Goal: Task Accomplishment & Management: Complete application form

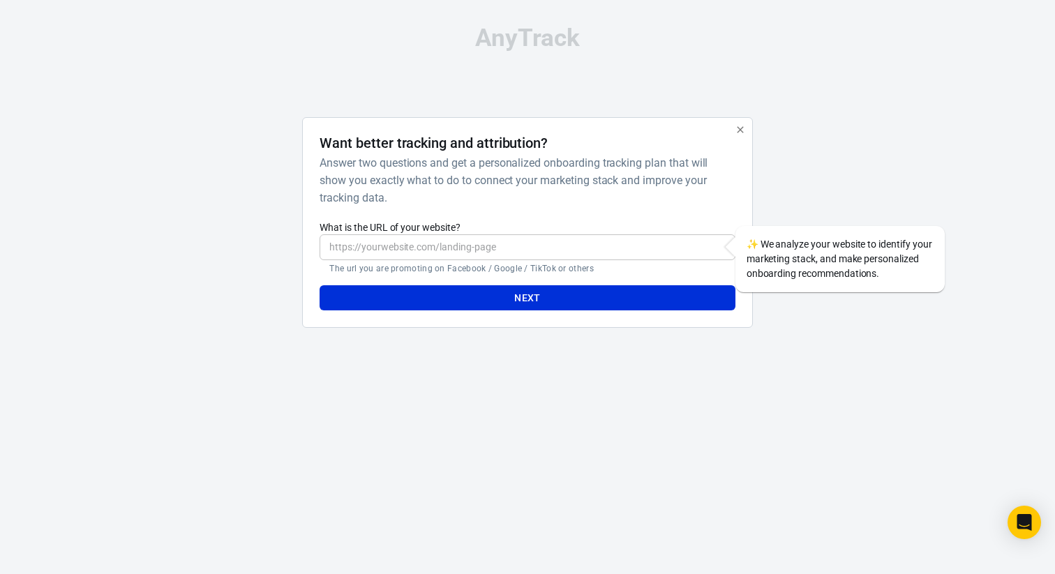
click at [479, 237] on input "What is the URL of your website?" at bounding box center [527, 247] width 415 height 26
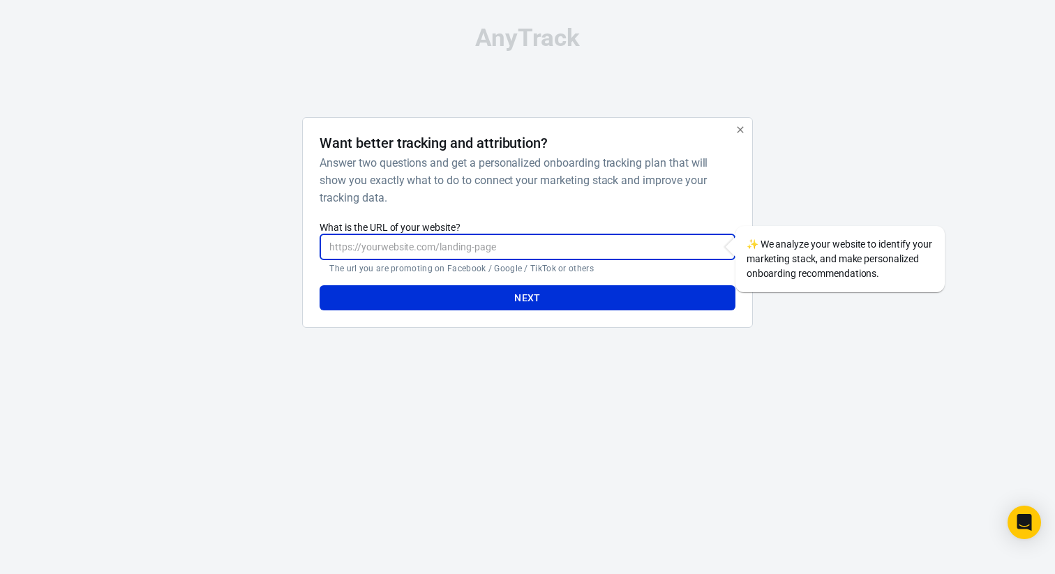
type input "w"
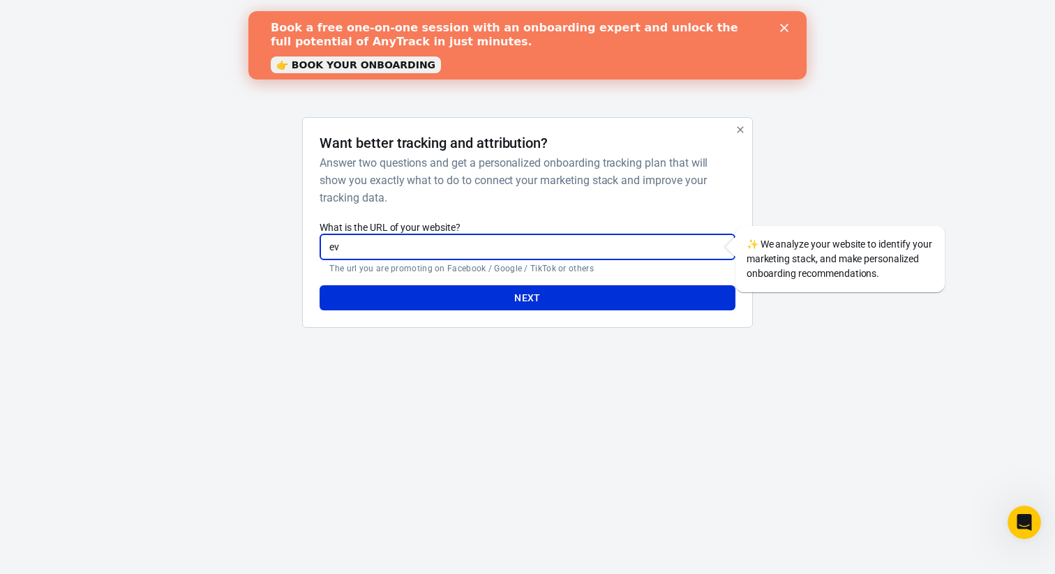
type input "e"
paste input "[URL][DOMAIN_NAME]"
type input "[URL][DOMAIN_NAME]"
click at [477, 301] on button "Next" at bounding box center [527, 298] width 415 height 26
